Goal: Task Accomplishment & Management: Use online tool/utility

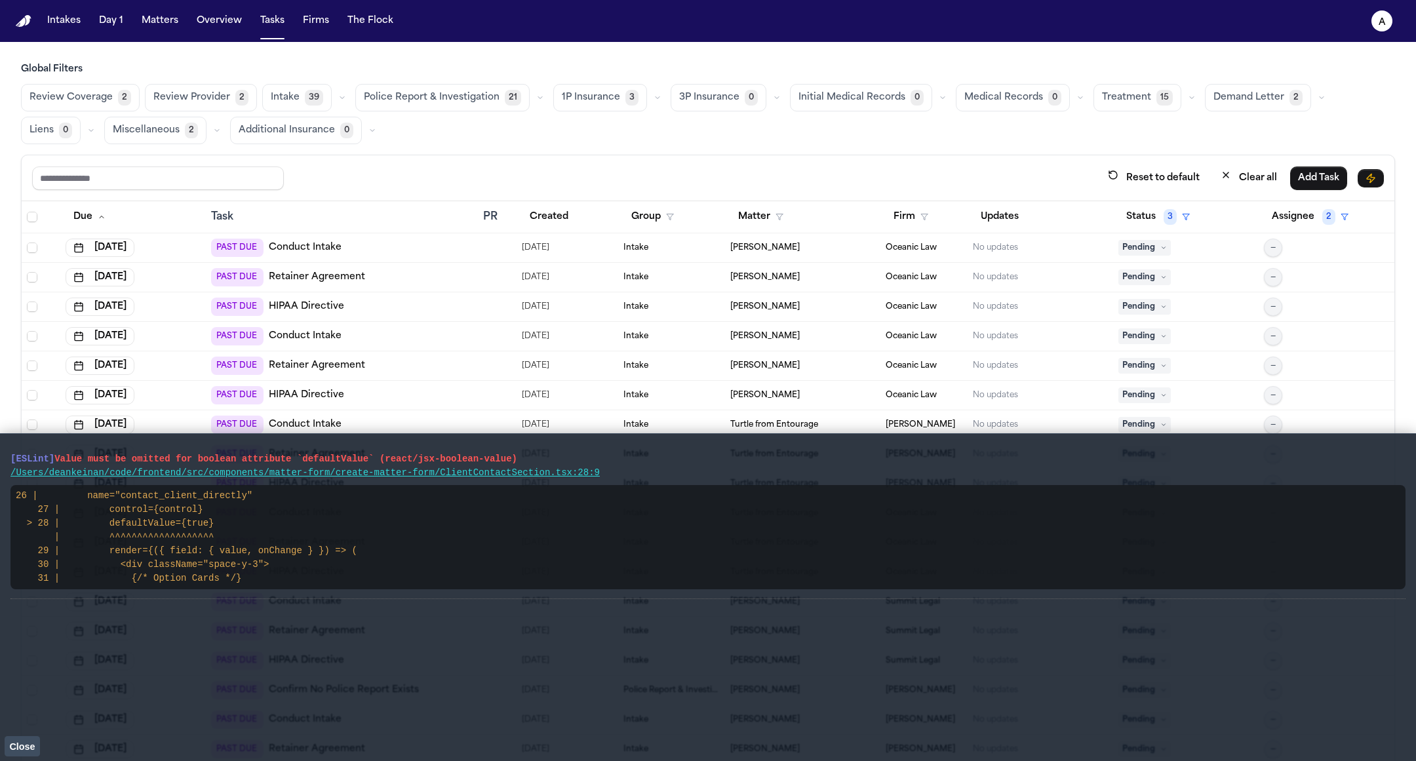
click at [26, 743] on span "Close" at bounding box center [22, 747] width 26 height 10
